Goal: Information Seeking & Learning: Find specific fact

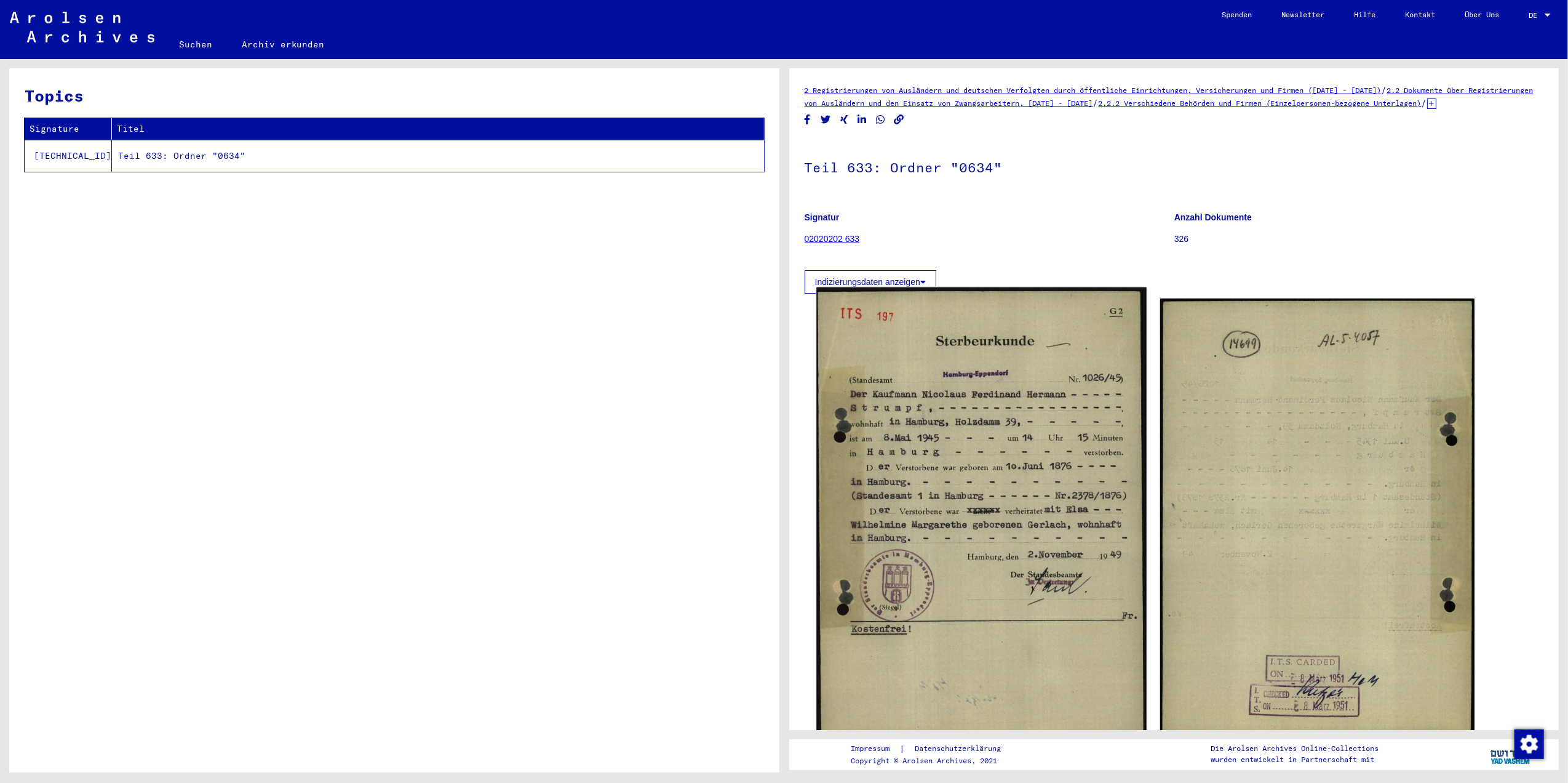
click at [1022, 360] on img at bounding box center [981, 518] width 330 height 462
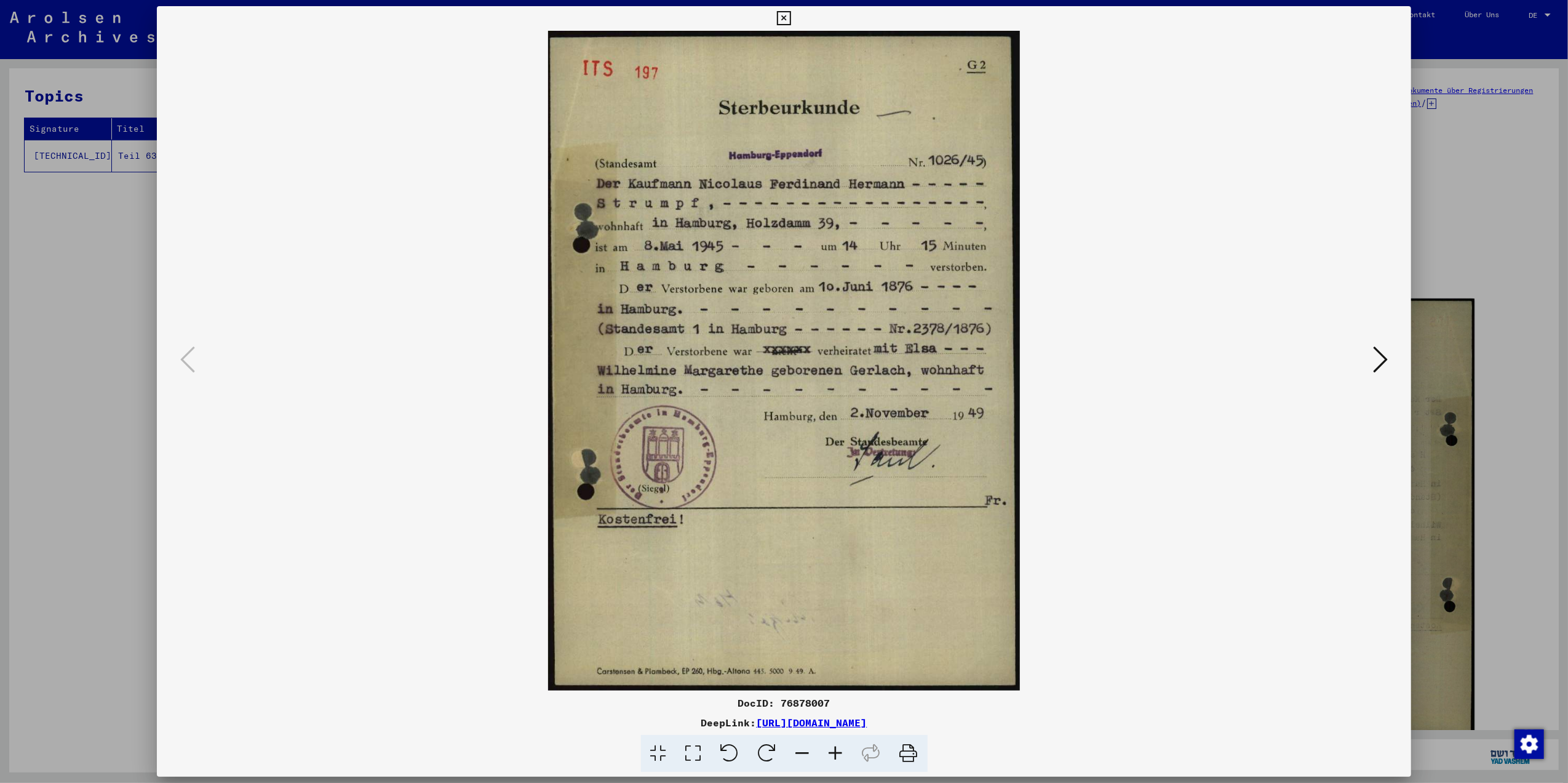
click at [1386, 353] on icon at bounding box center [1381, 360] width 15 height 29
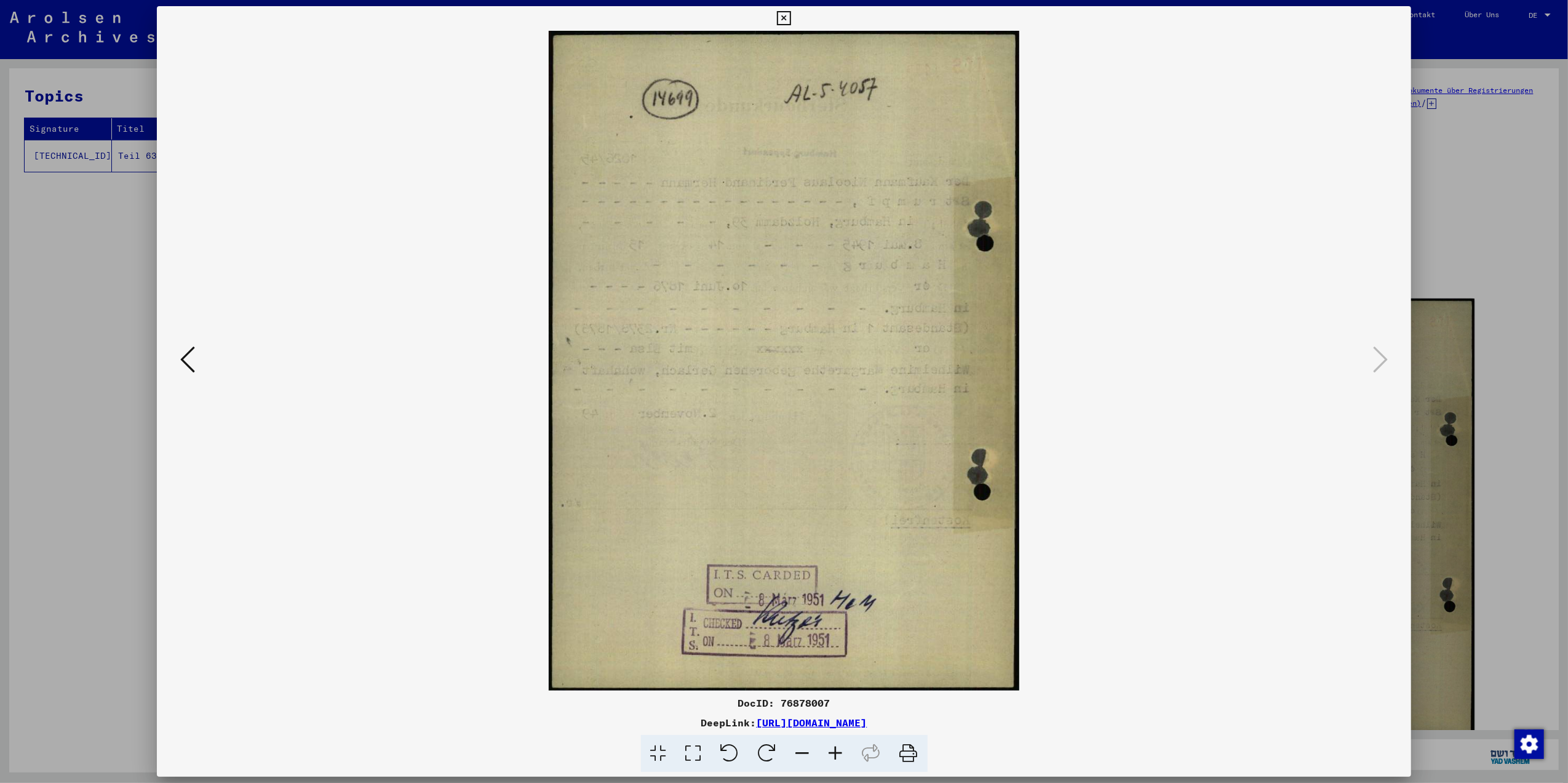
click at [178, 357] on button at bounding box center [187, 360] width 22 height 35
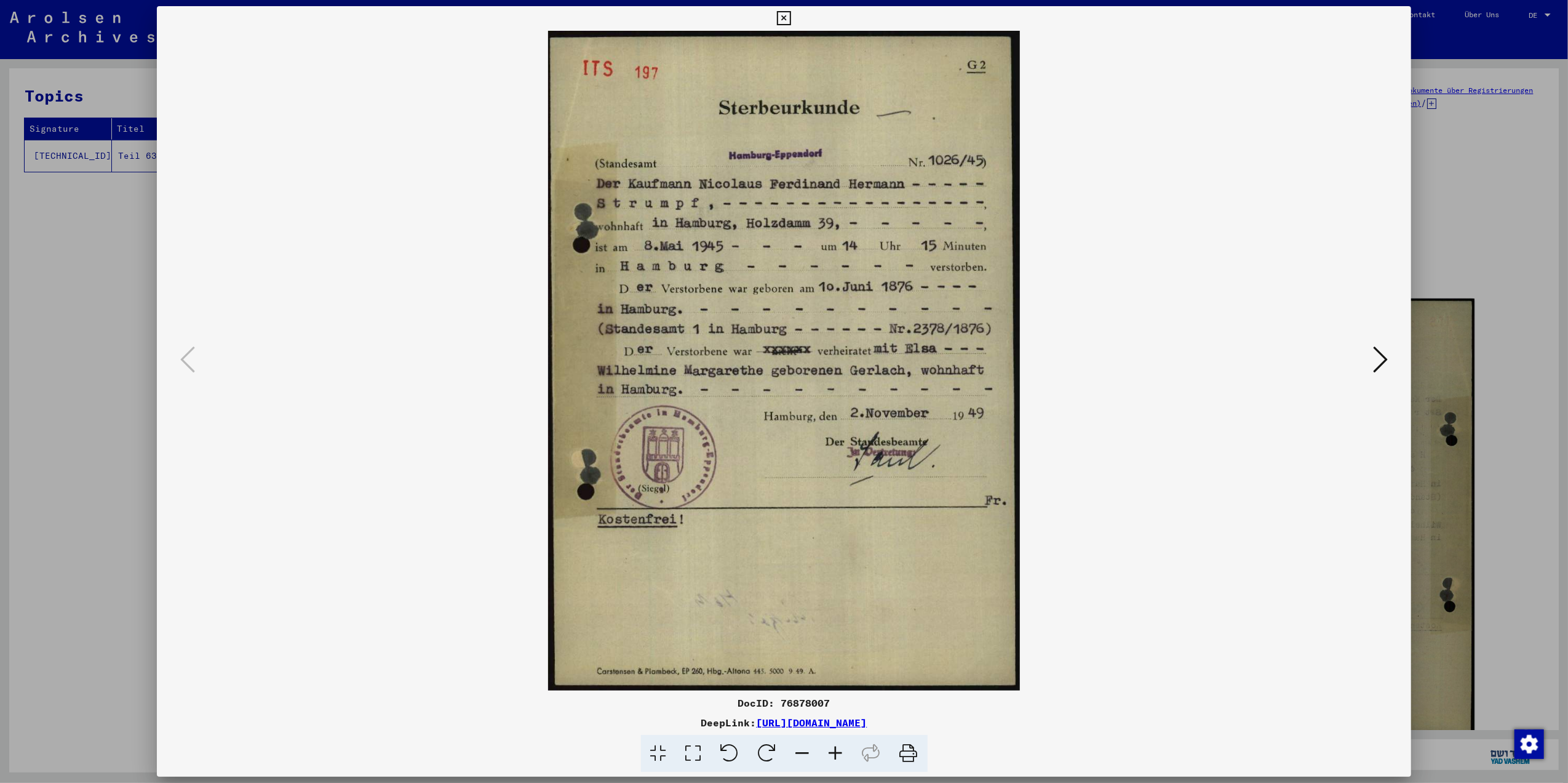
click at [1391, 232] on div at bounding box center [784, 360] width 1255 height 659
drag, startPoint x: 53, startPoint y: 382, endPoint x: 102, endPoint y: 291, distance: 103.4
click at [53, 382] on div at bounding box center [784, 391] width 1568 height 783
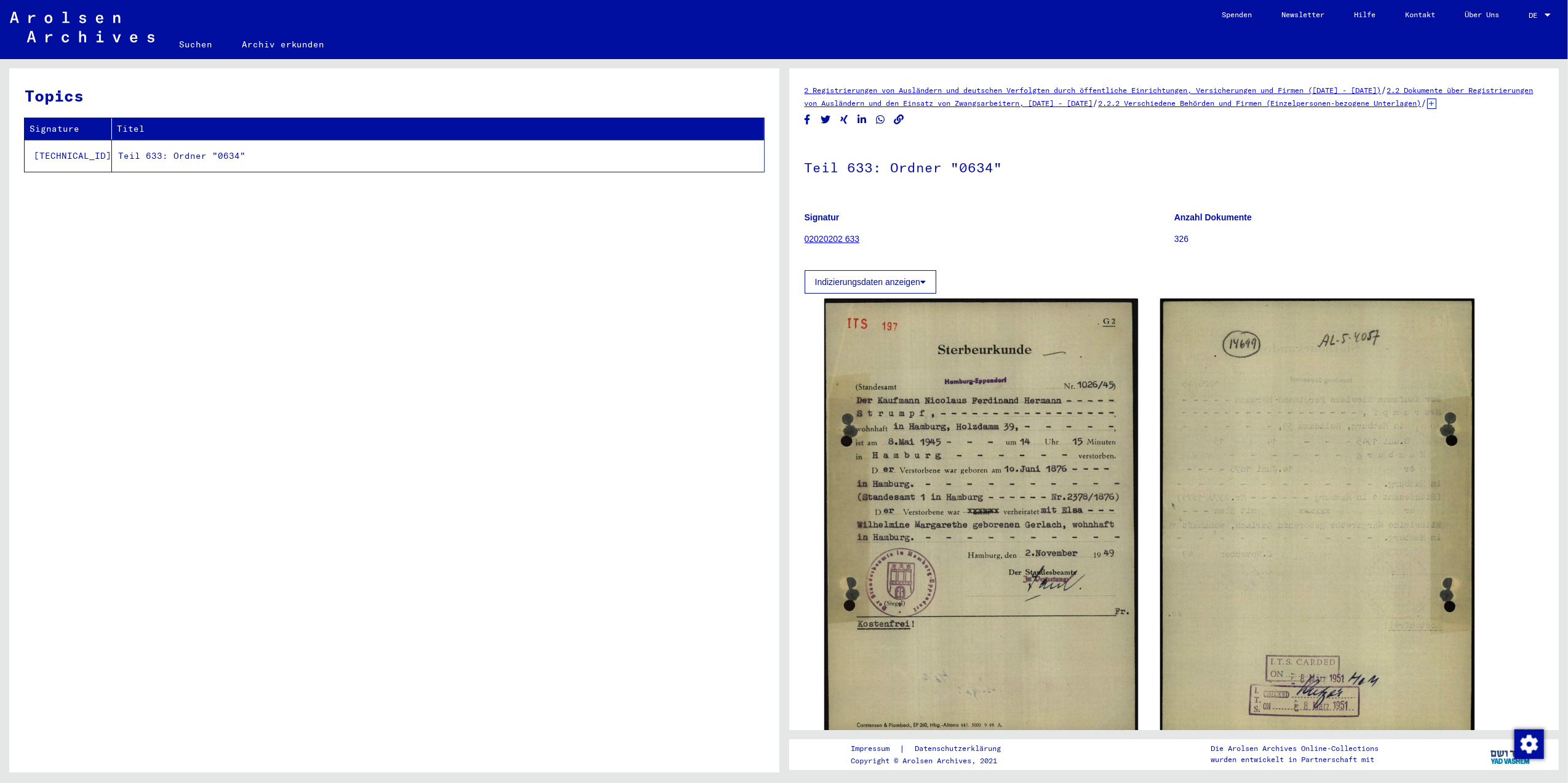
click at [199, 46] on link "Suchen" at bounding box center [195, 44] width 62 height 29
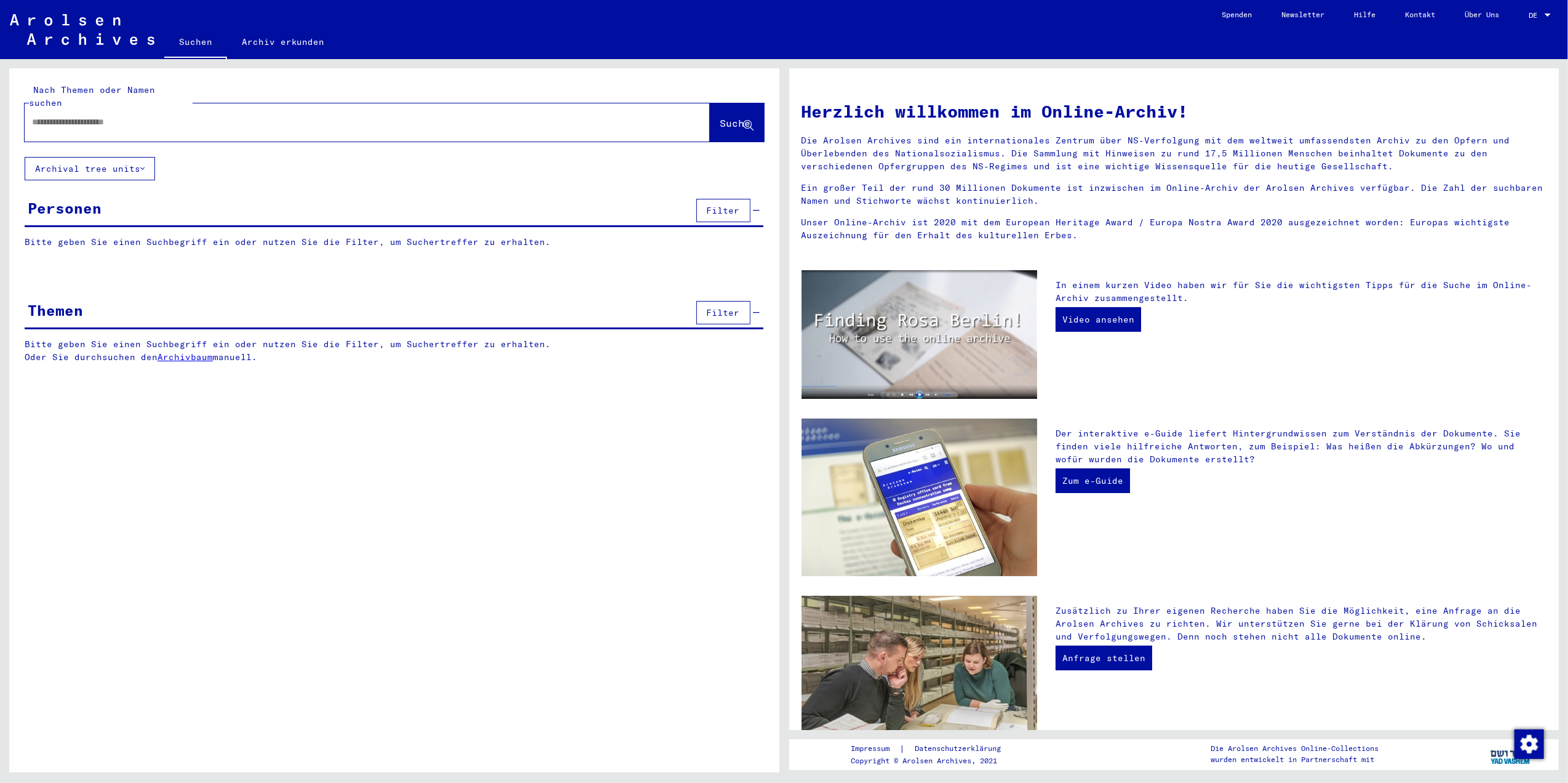
click at [170, 121] on div at bounding box center [348, 122] width 648 height 28
click at [151, 108] on div at bounding box center [348, 122] width 648 height 28
click at [146, 115] on input "text" at bounding box center [353, 122] width 641 height 13
type input "**********"
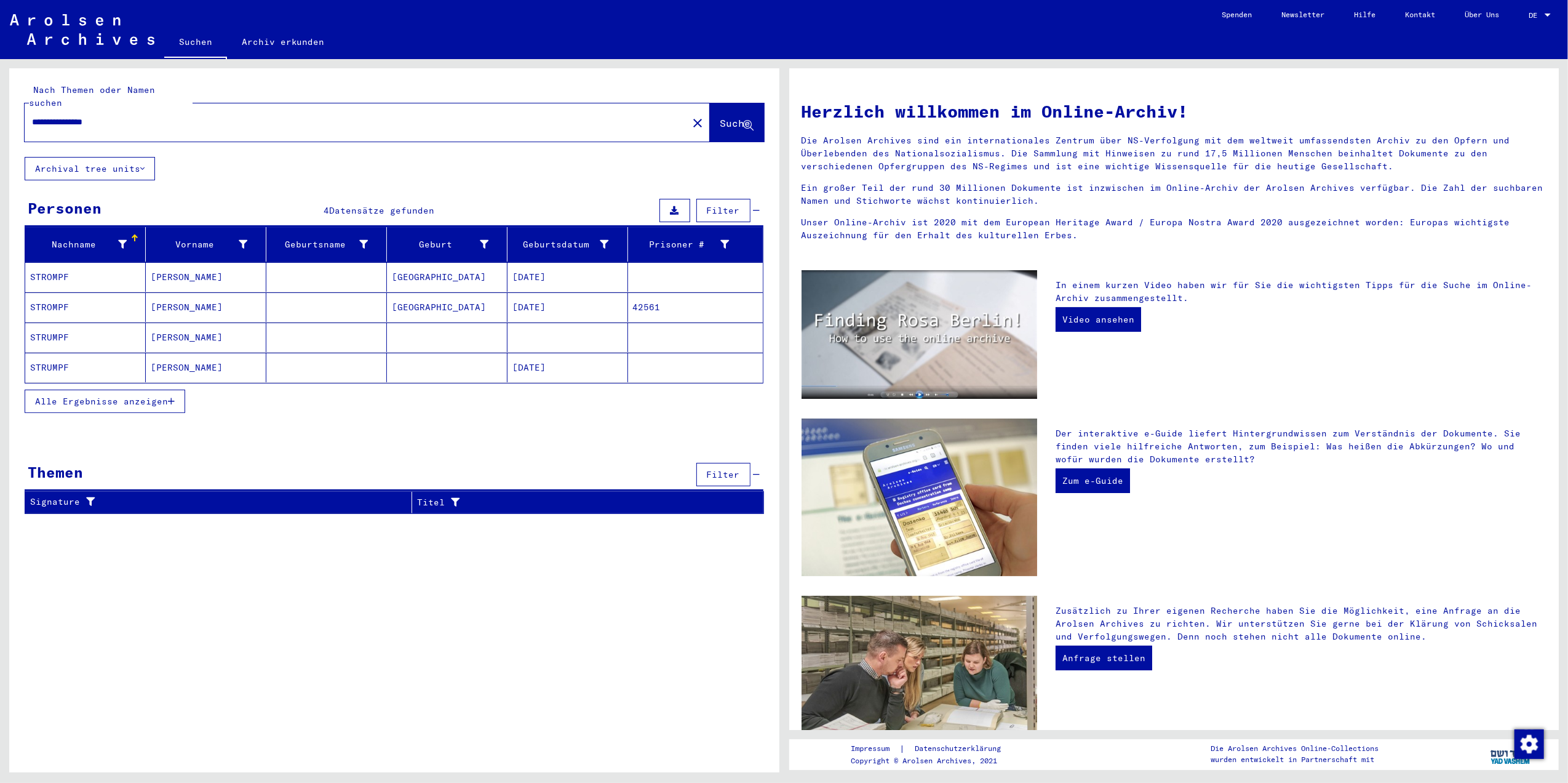
click at [104, 323] on mat-cell "STRUMPF" at bounding box center [85, 337] width 121 height 29
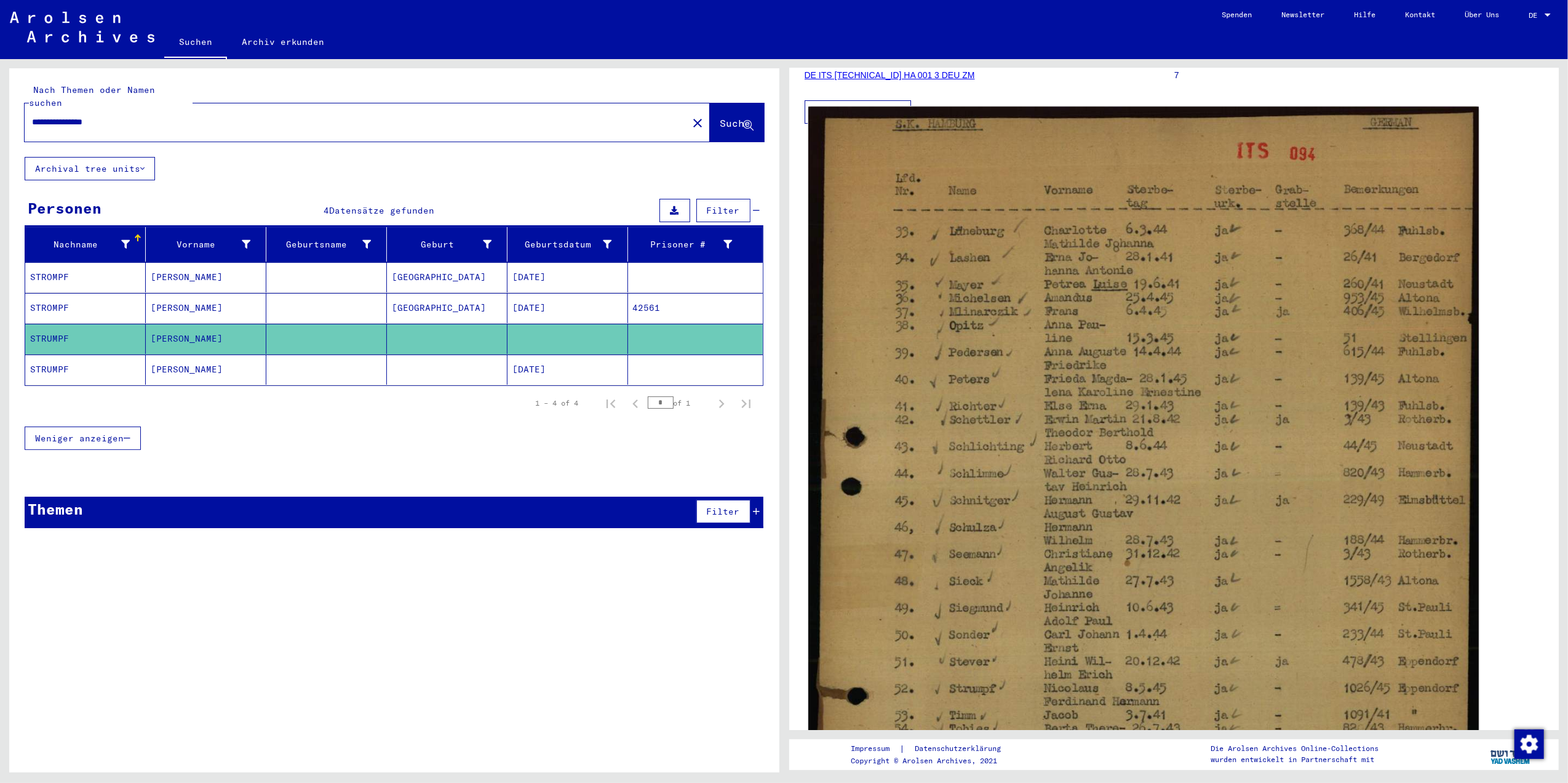
scroll to position [246, 0]
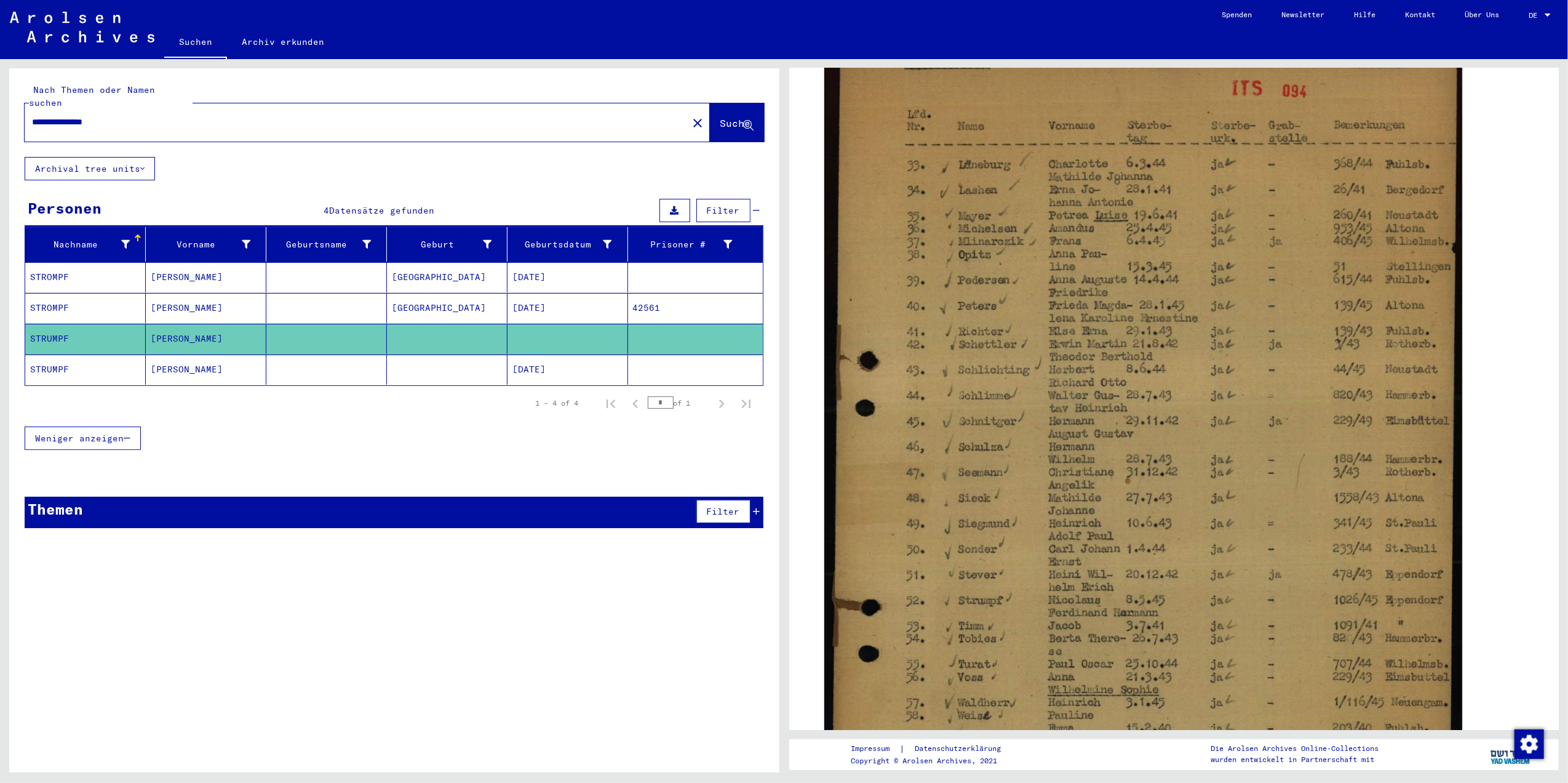
click at [202, 360] on mat-cell "[PERSON_NAME]" at bounding box center [206, 369] width 121 height 30
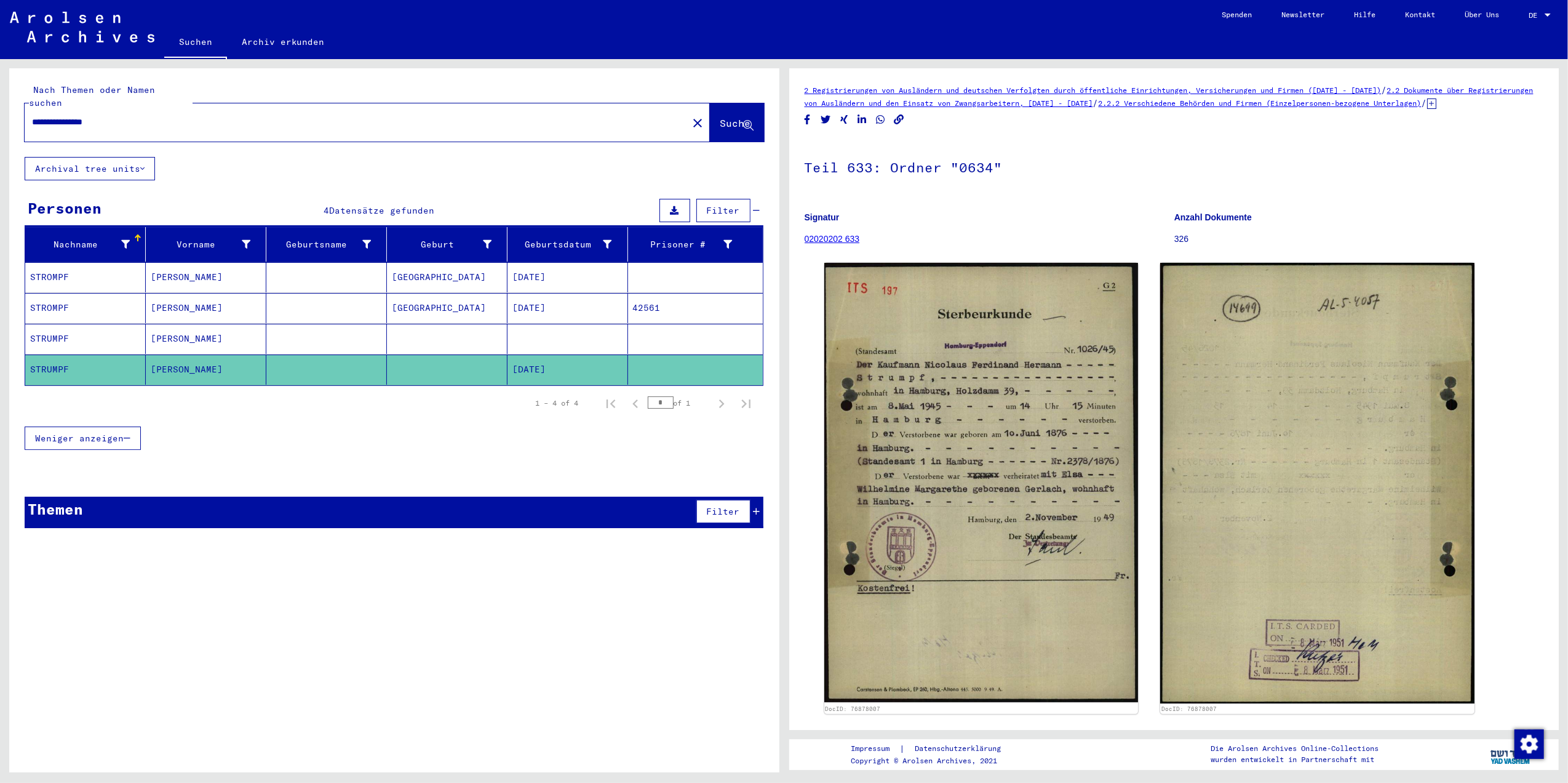
click at [217, 340] on mat-cell "[PERSON_NAME]" at bounding box center [206, 338] width 121 height 30
